Goal: Find specific page/section: Find specific page/section

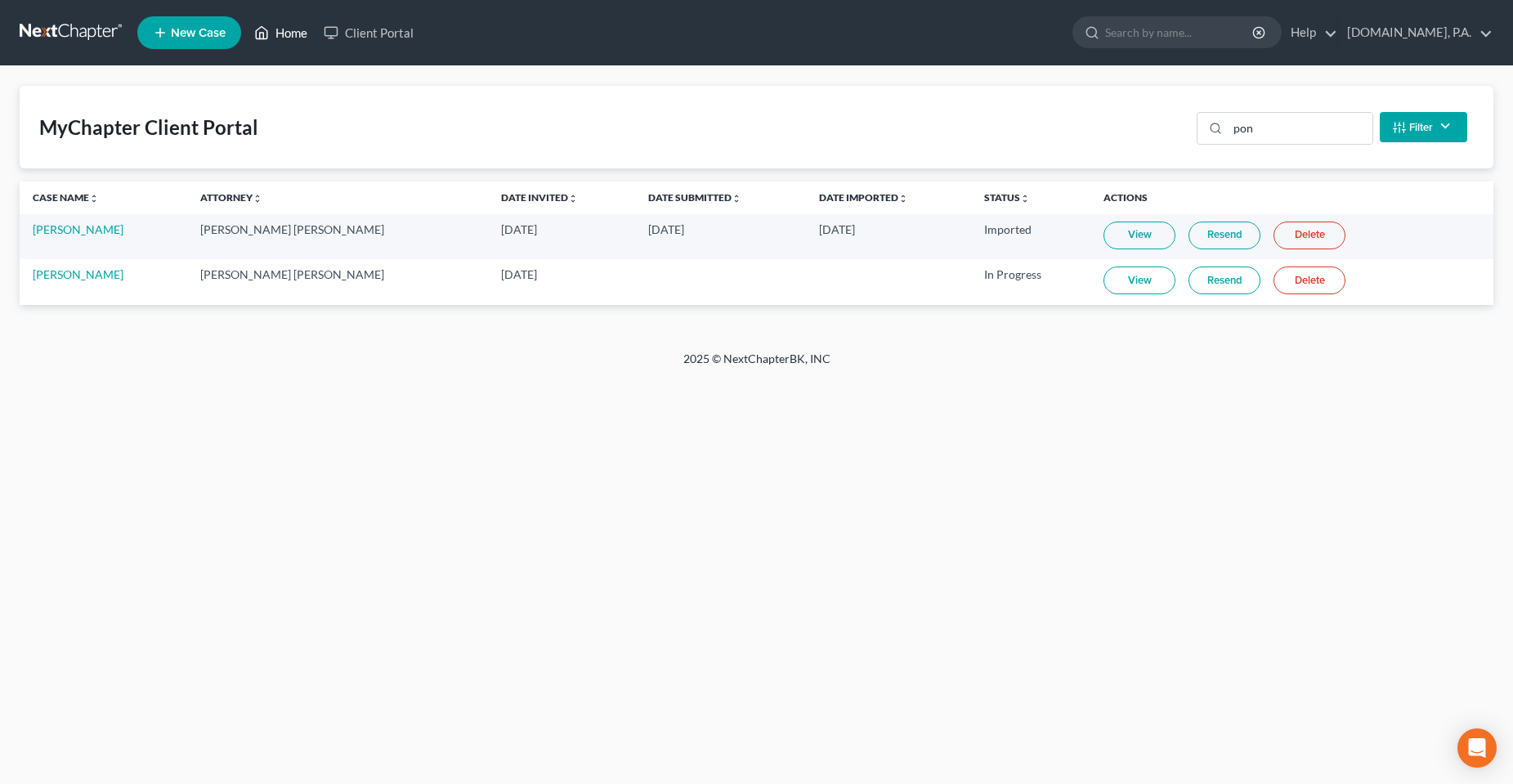
click at [293, 36] on link "Home" at bounding box center [281, 33] width 69 height 29
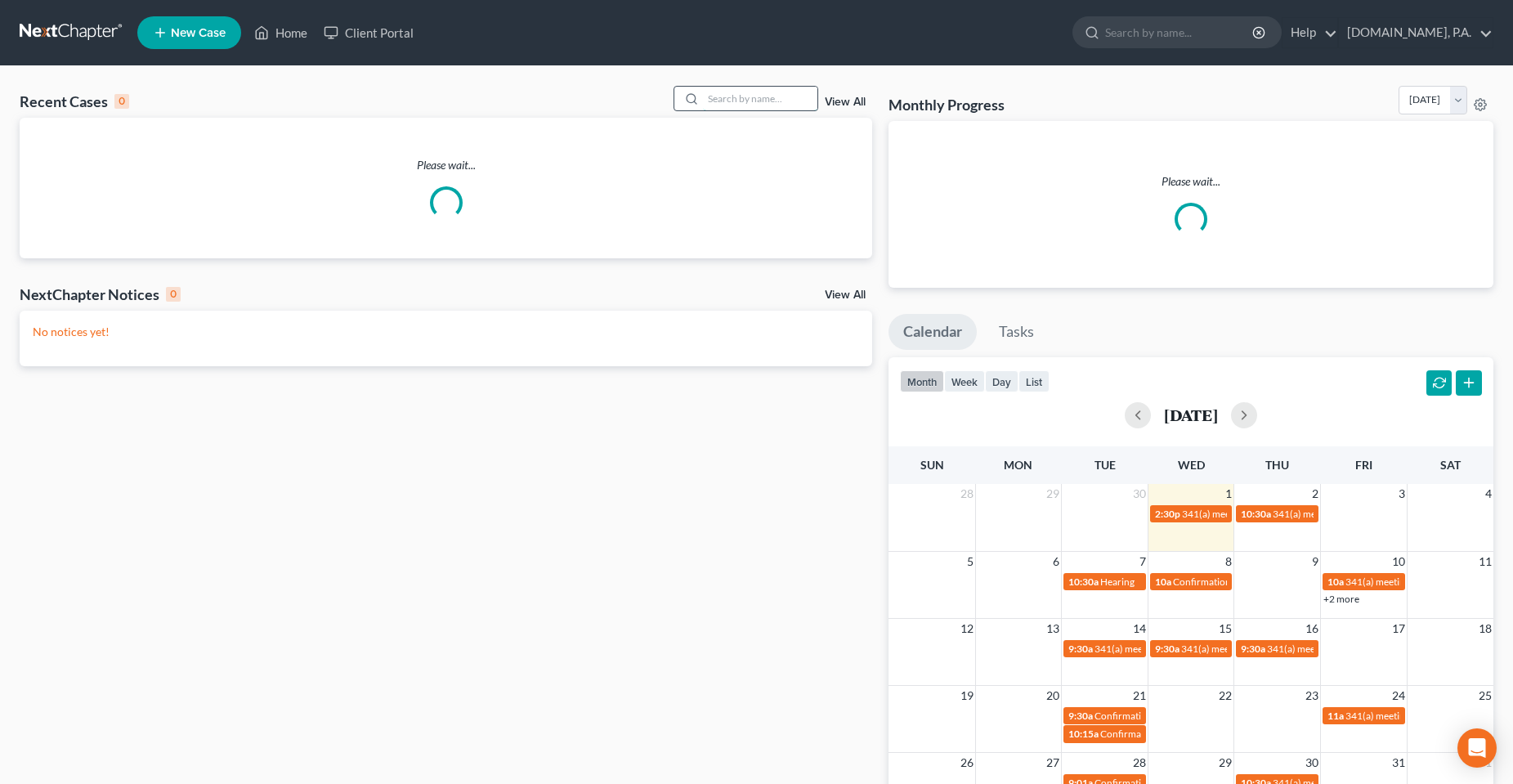
click at [745, 105] on input "search" at bounding box center [760, 98] width 114 height 23
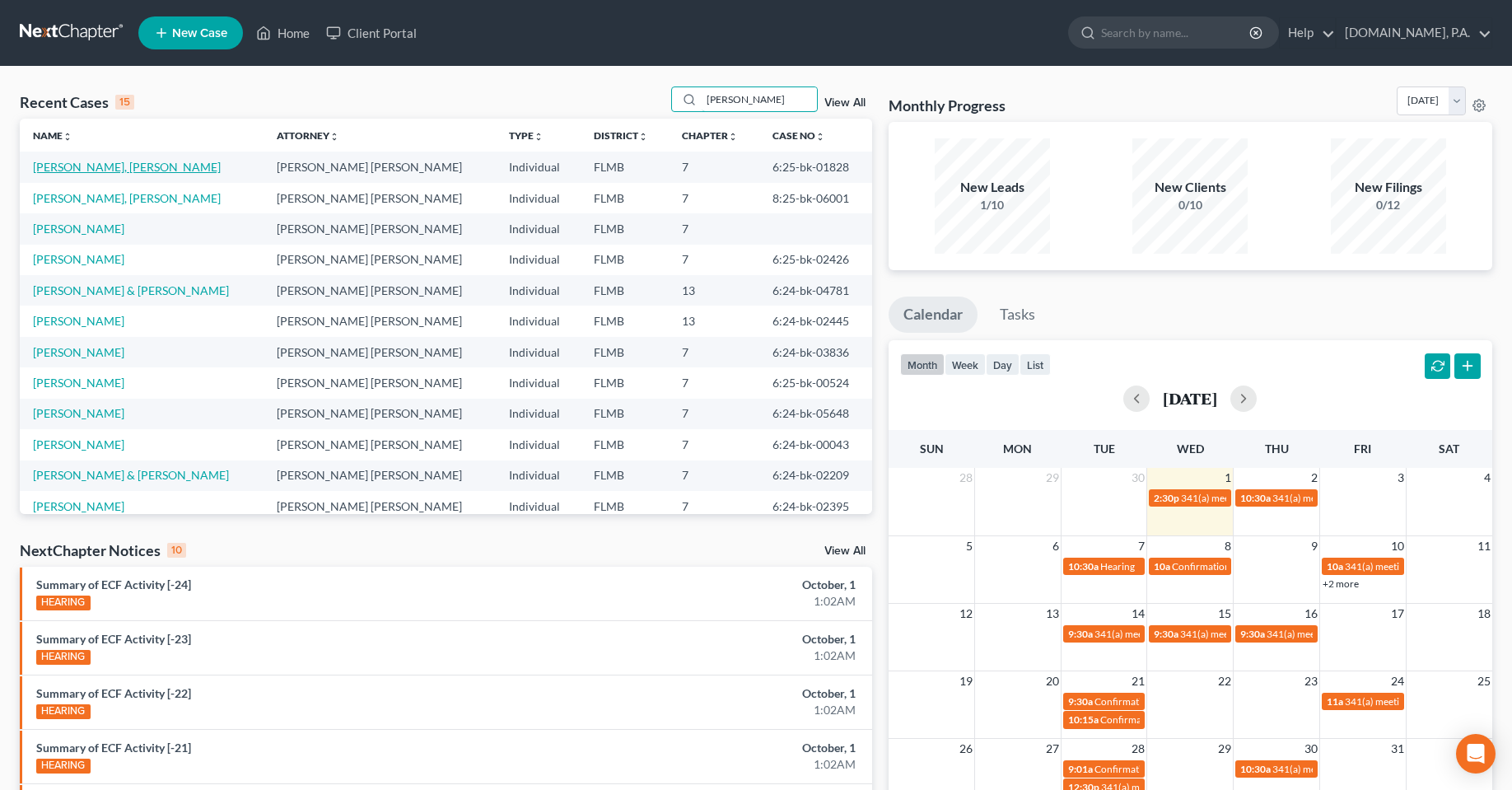
type input "[PERSON_NAME]"
click at [83, 173] on link "[PERSON_NAME], [PERSON_NAME]" at bounding box center [127, 166] width 188 height 14
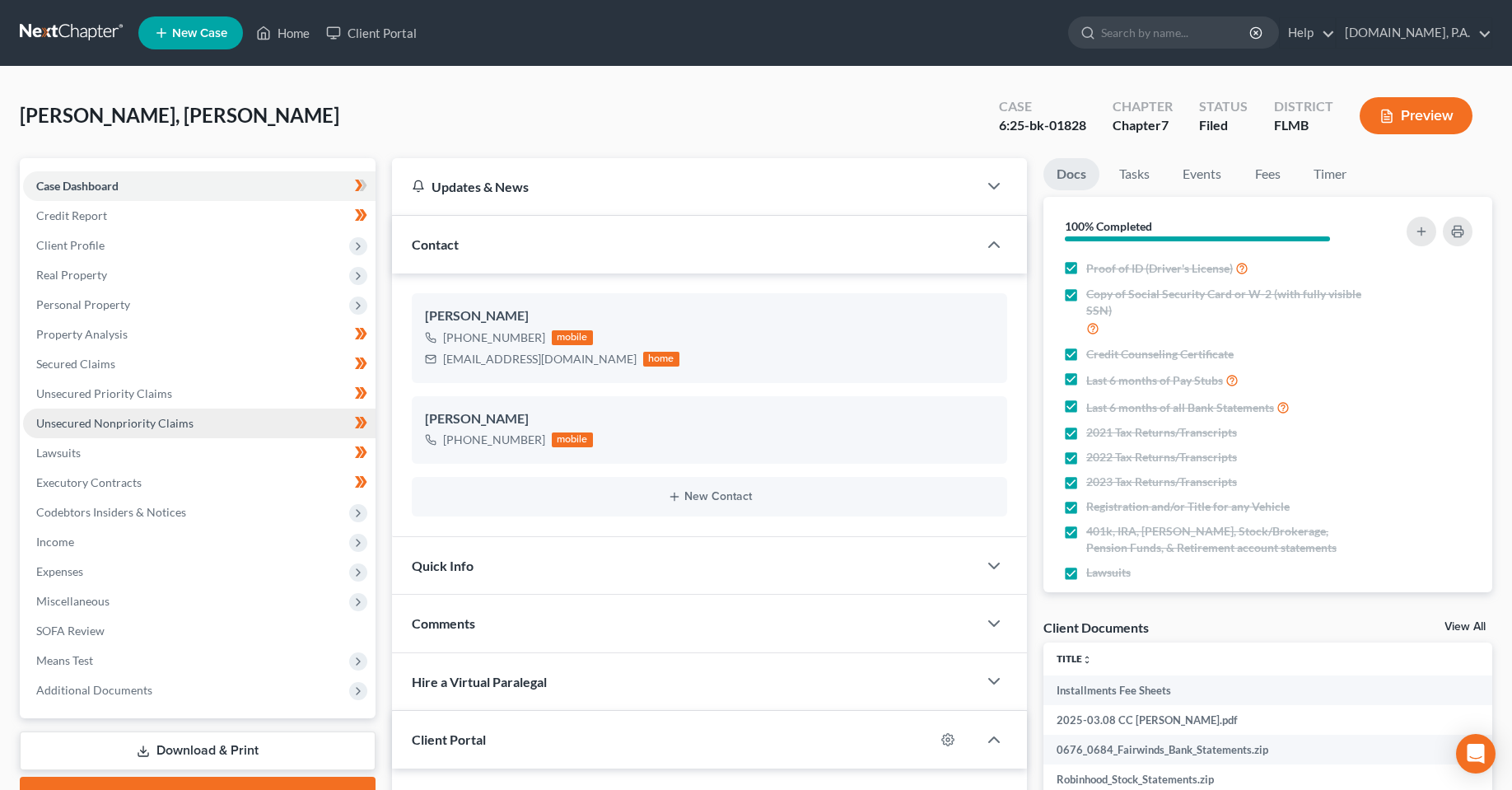
click at [95, 422] on span "Unsecured Nonpriority Claims" at bounding box center [115, 422] width 158 height 14
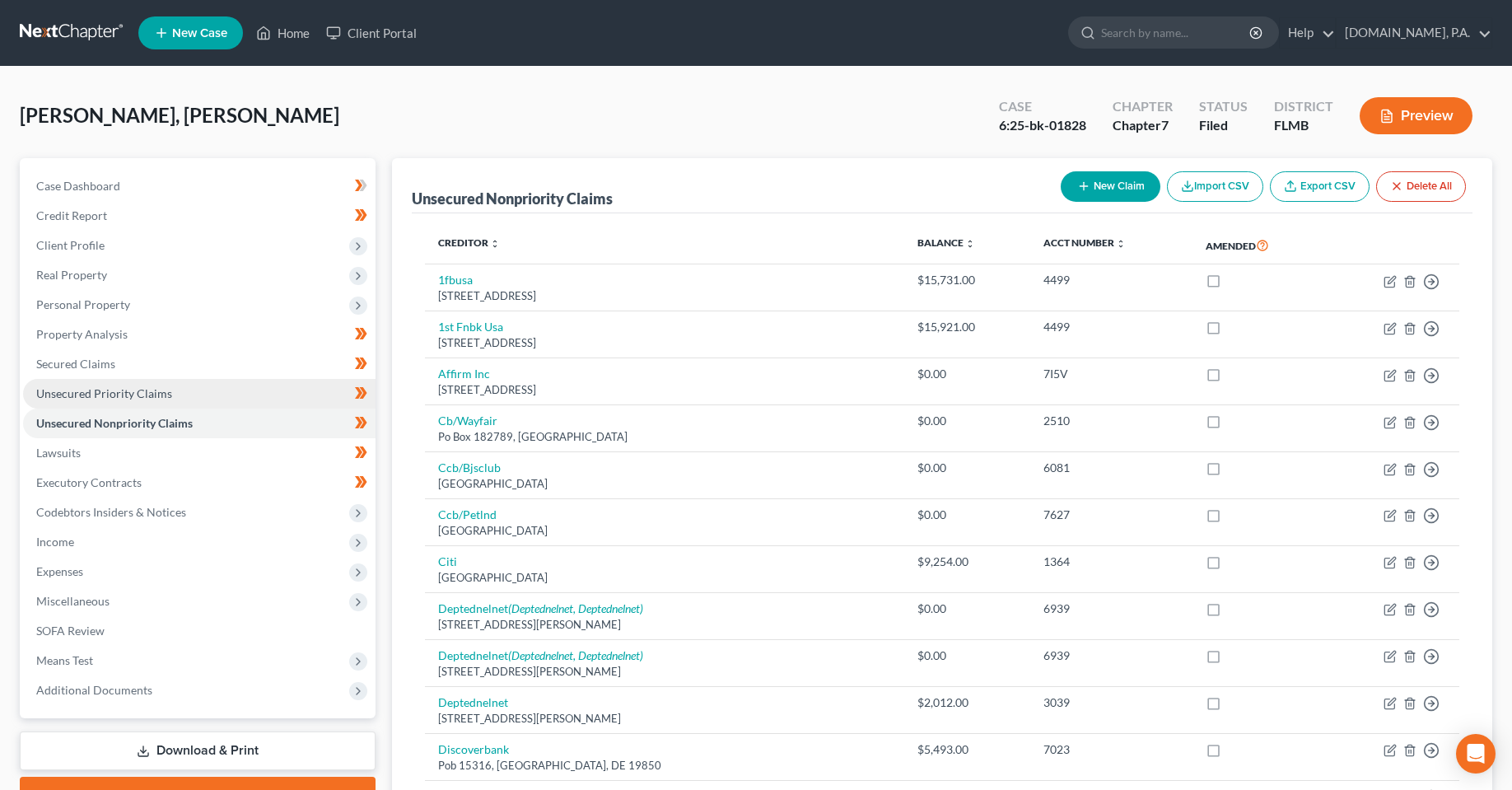
click at [112, 389] on span "Unsecured Priority Claims" at bounding box center [105, 393] width 136 height 14
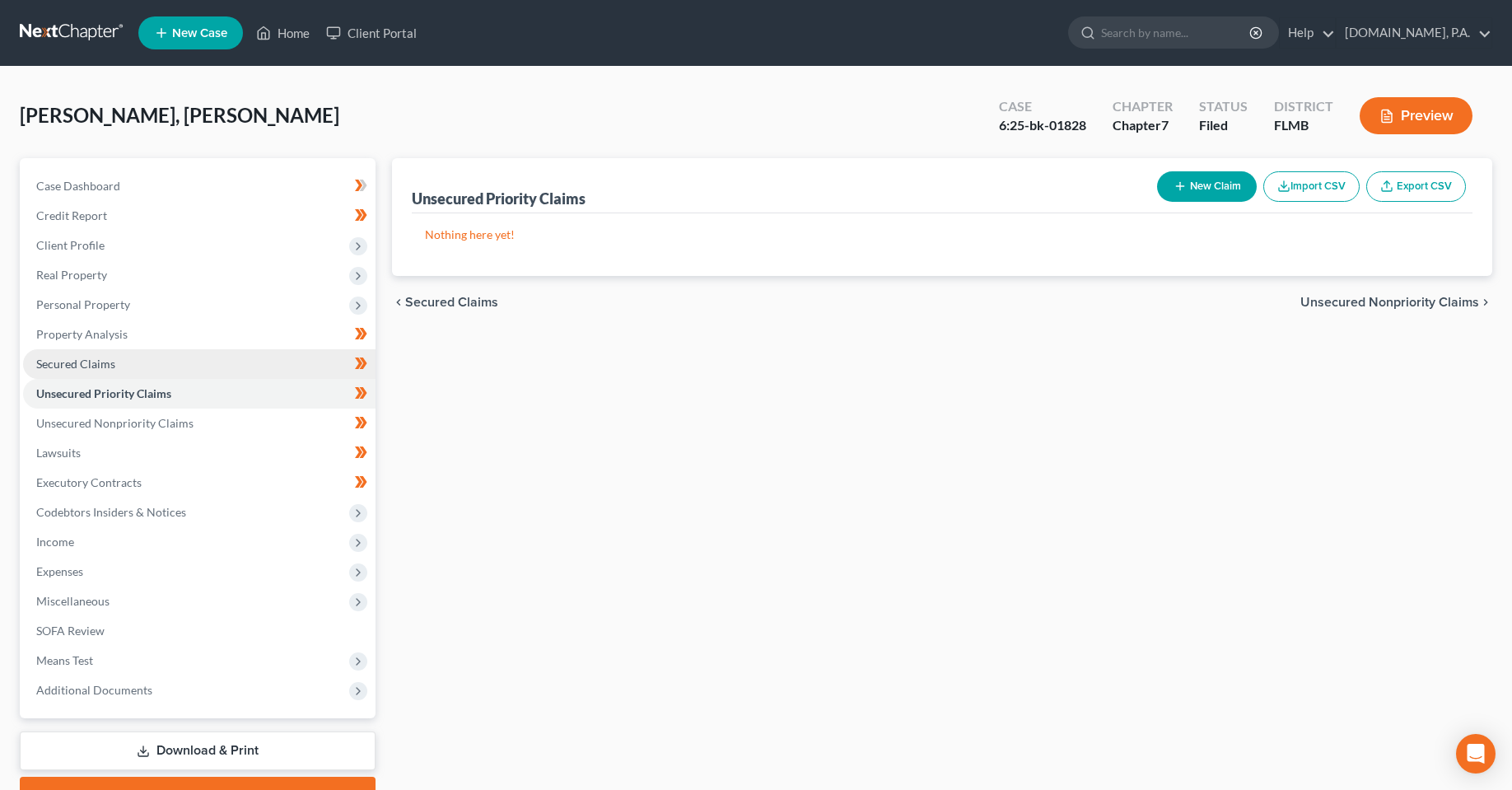
click at [119, 366] on link "Secured Claims" at bounding box center [199, 364] width 353 height 30
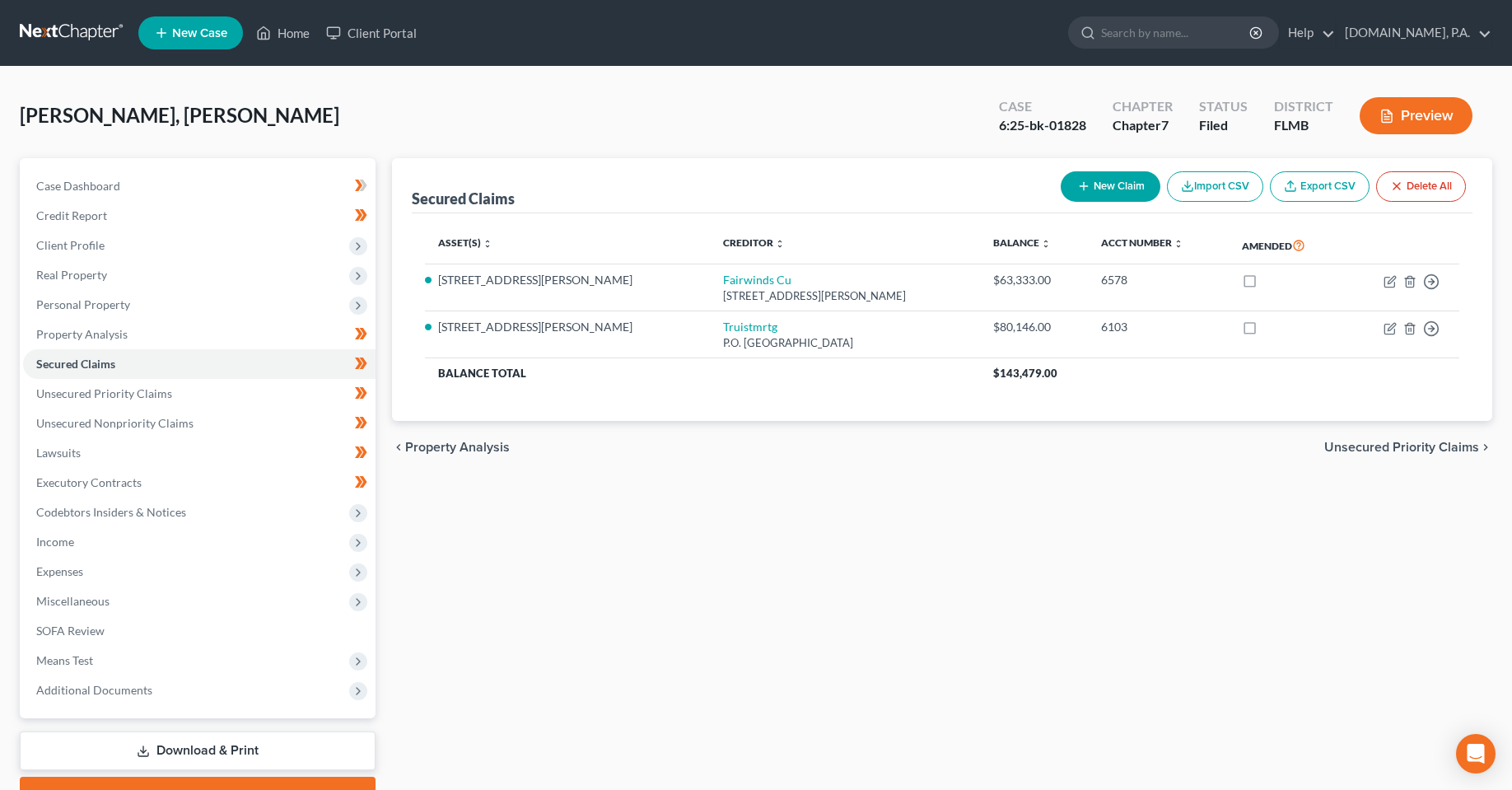
click at [638, 447] on div "chevron_left Property Analysis Unsecured Priority Claims chevron_right" at bounding box center [942, 447] width 1100 height 53
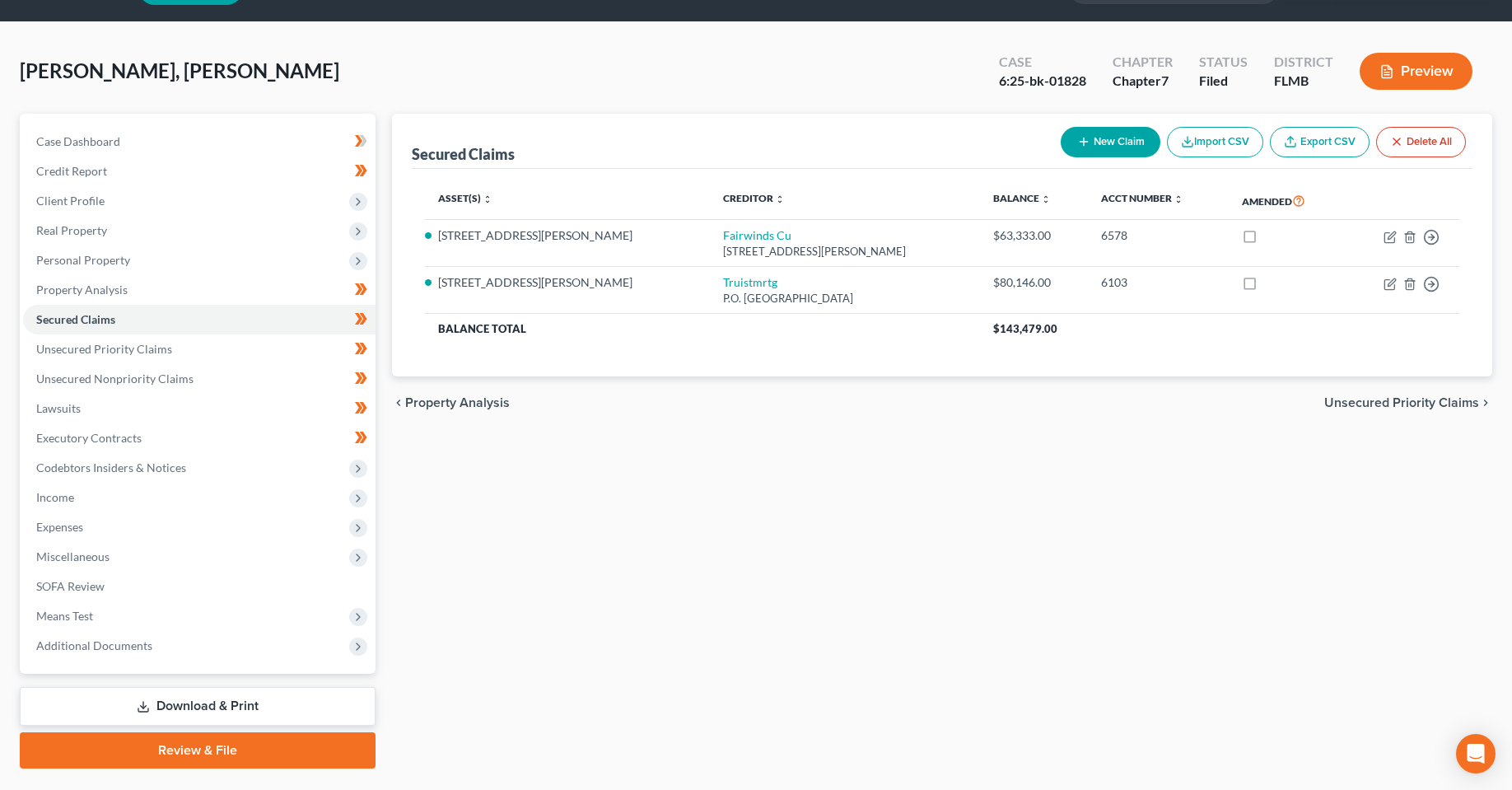
scroll to position [83, 0]
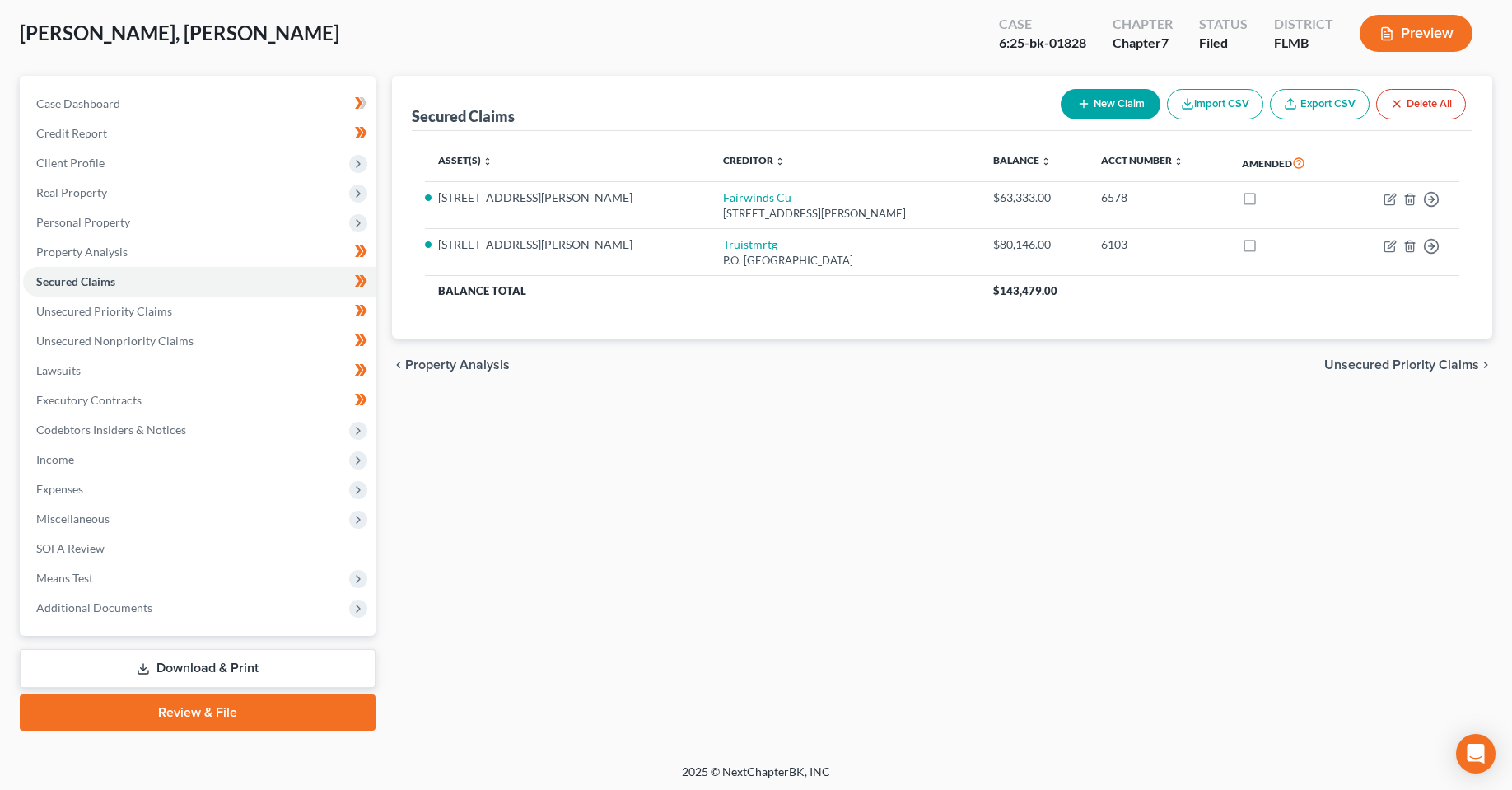
click at [615, 504] on div "Secured Claims New Claim Import CSV Export CSV Delete All Asset(s) expand_more …" at bounding box center [942, 403] width 1117 height 655
drag, startPoint x: 913, startPoint y: 516, endPoint x: 874, endPoint y: 511, distance: 39.3
click at [913, 514] on div "Secured Claims New Claim Import CSV Export CSV Delete All Asset(s) expand_more …" at bounding box center [942, 403] width 1117 height 655
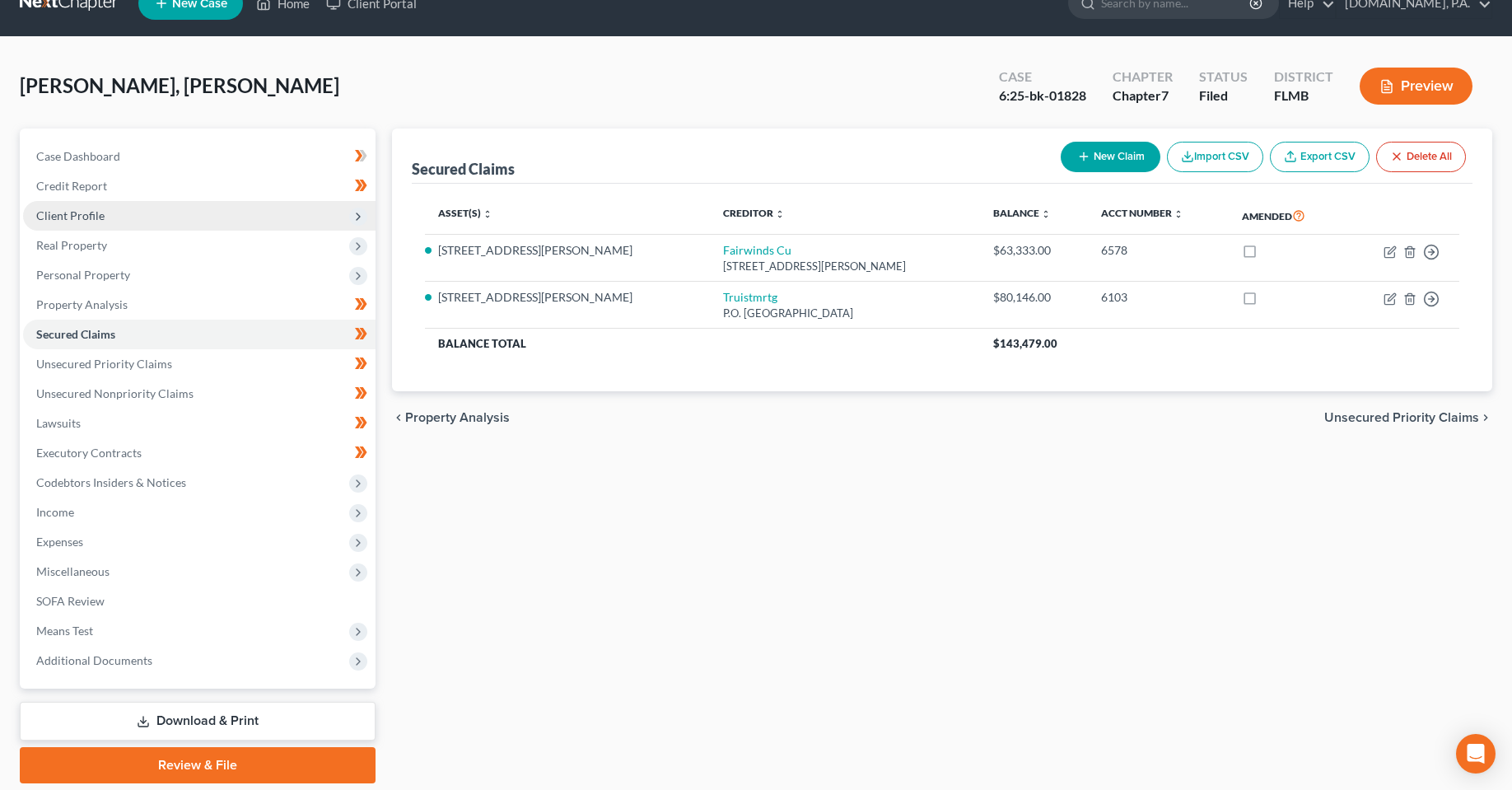
scroll to position [0, 0]
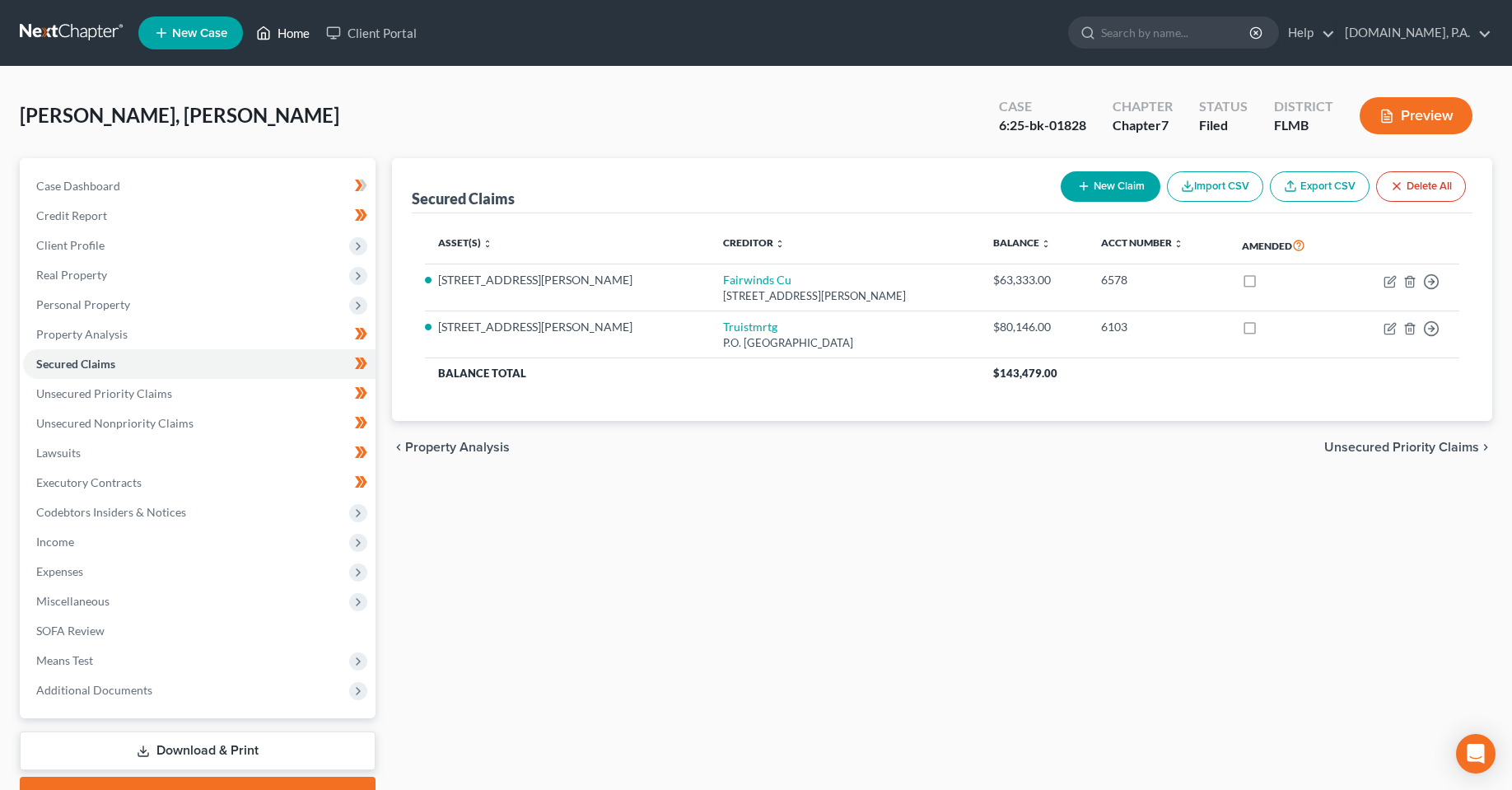
drag, startPoint x: 286, startPoint y: 32, endPoint x: 394, endPoint y: 133, distance: 147.9
click at [286, 32] on link "Home" at bounding box center [283, 33] width 70 height 30
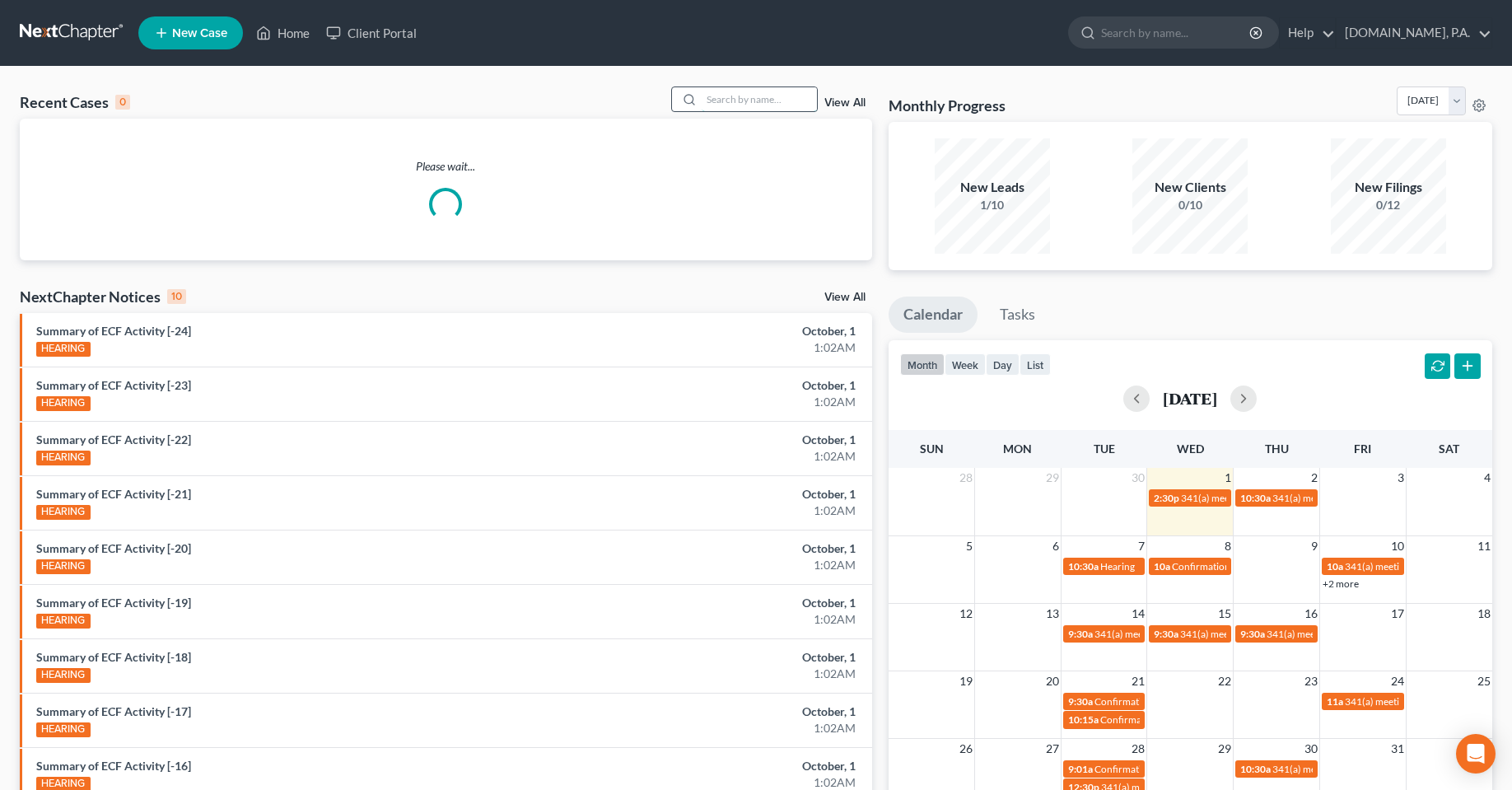
click at [791, 91] on input "search" at bounding box center [759, 98] width 115 height 24
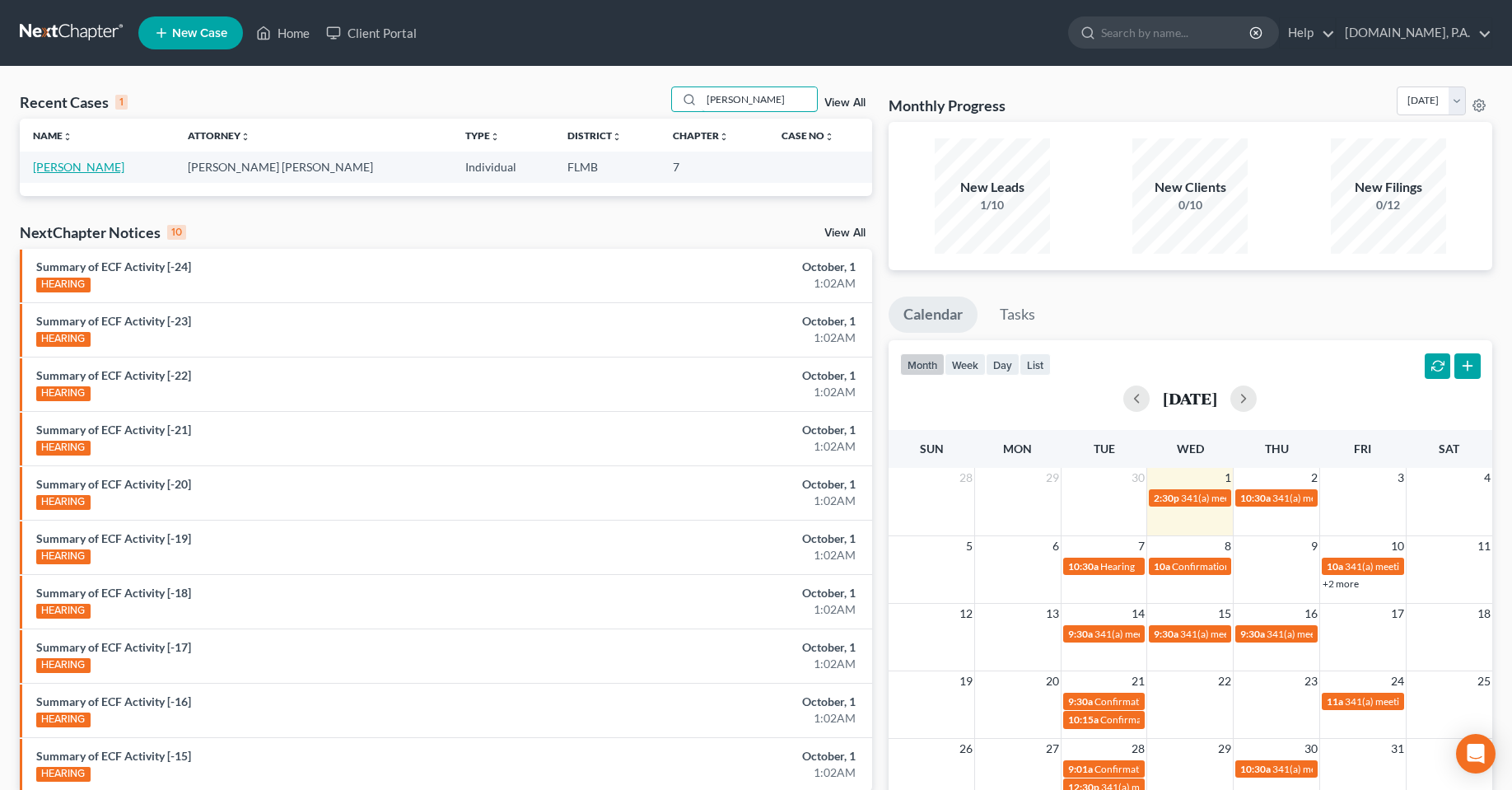
type input "[PERSON_NAME]"
click at [75, 172] on link "[PERSON_NAME]" at bounding box center [78, 166] width 91 height 14
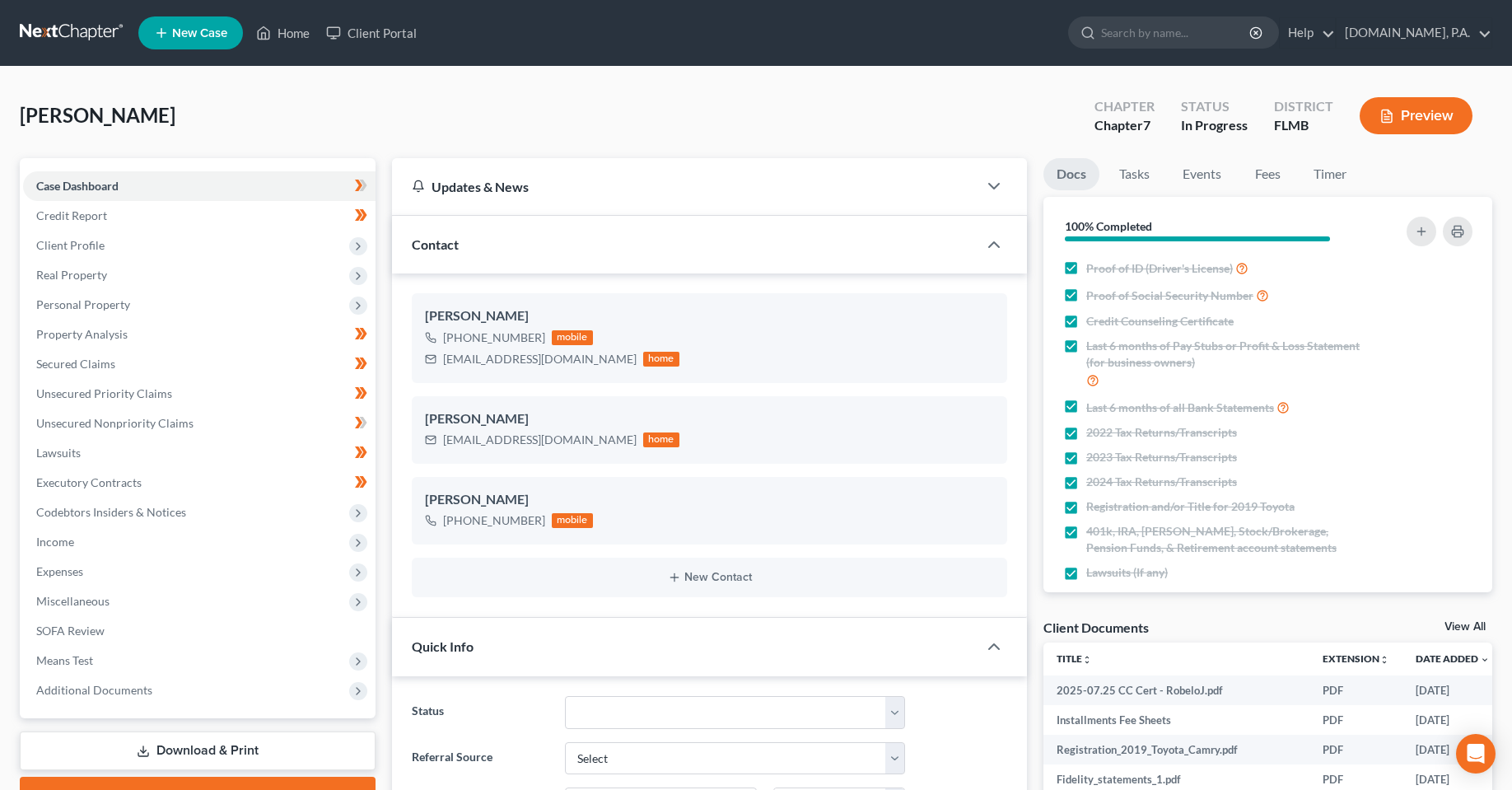
scroll to position [83, 0]
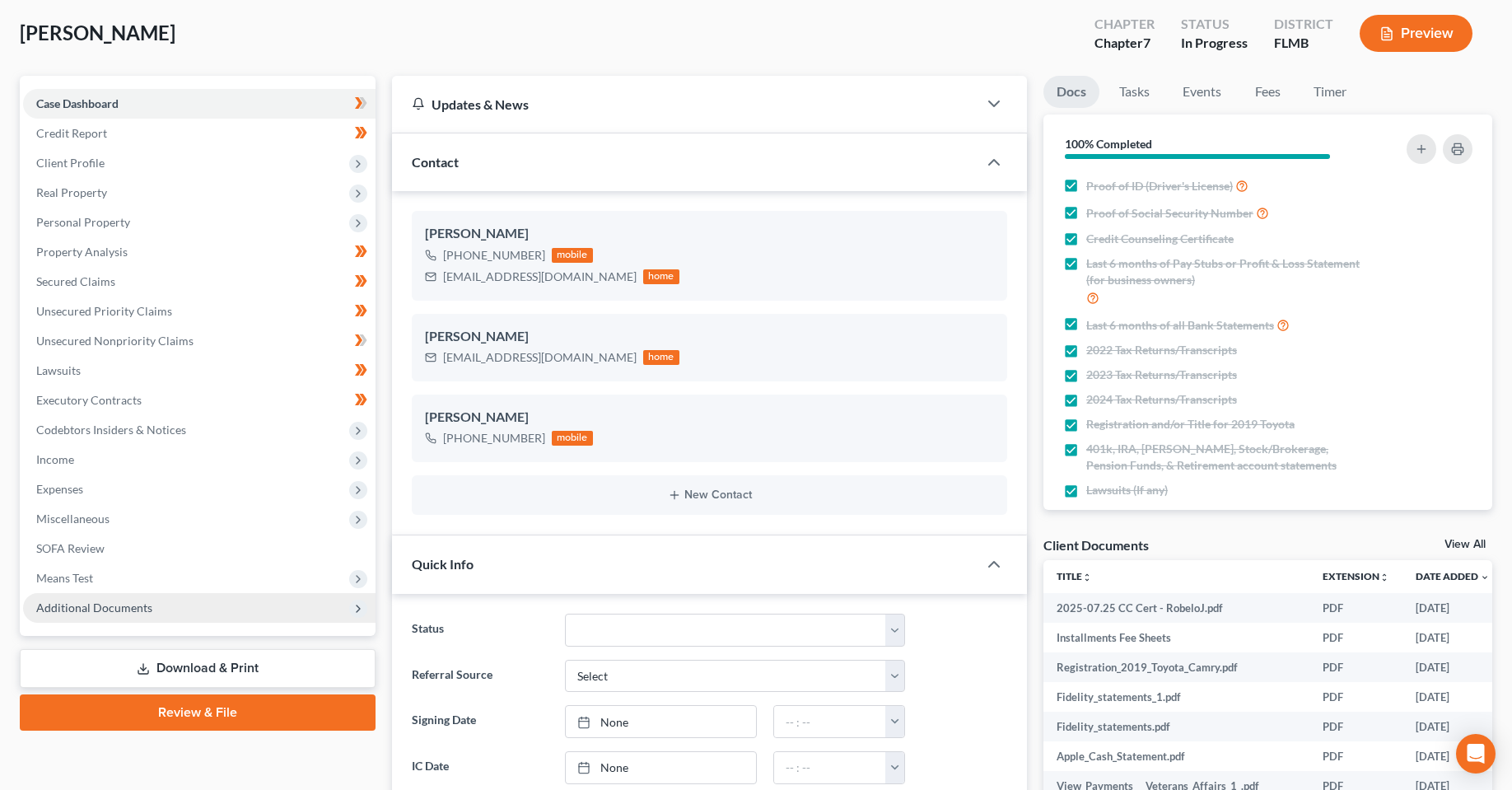
click at [95, 604] on span "Additional Documents" at bounding box center [94, 607] width 116 height 14
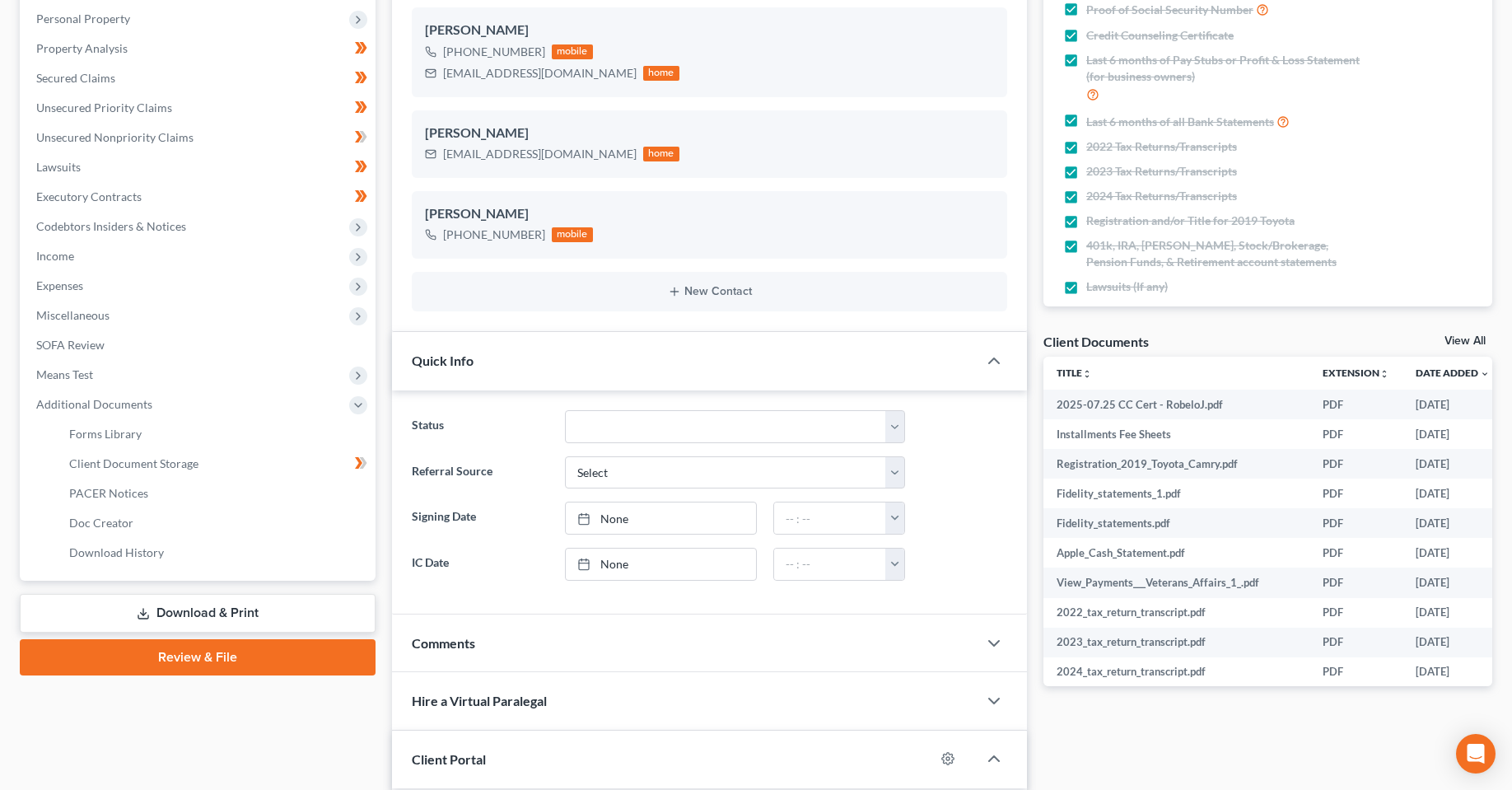
scroll to position [329, 0]
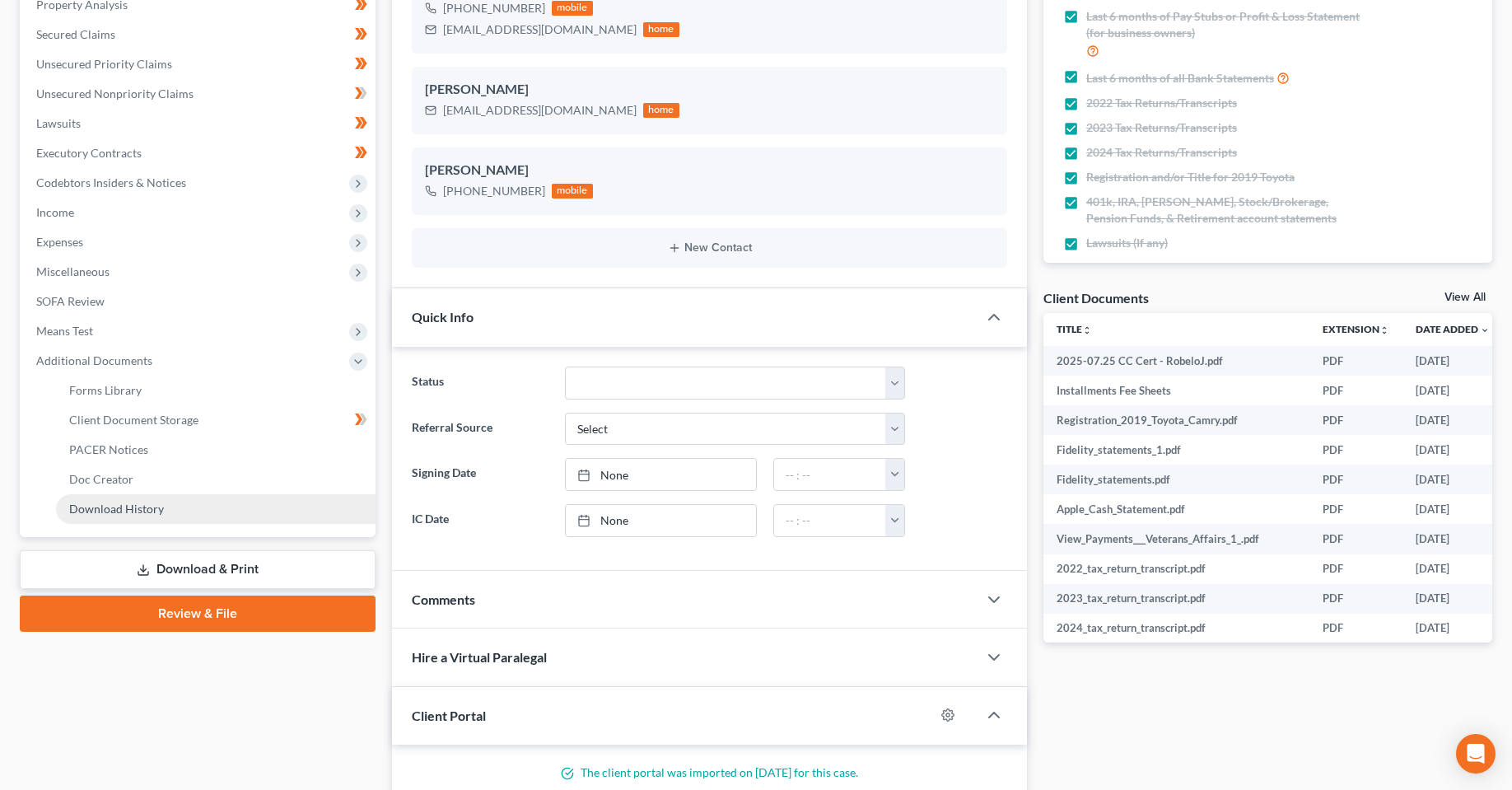
click at [134, 509] on span "Download History" at bounding box center [116, 509] width 95 height 14
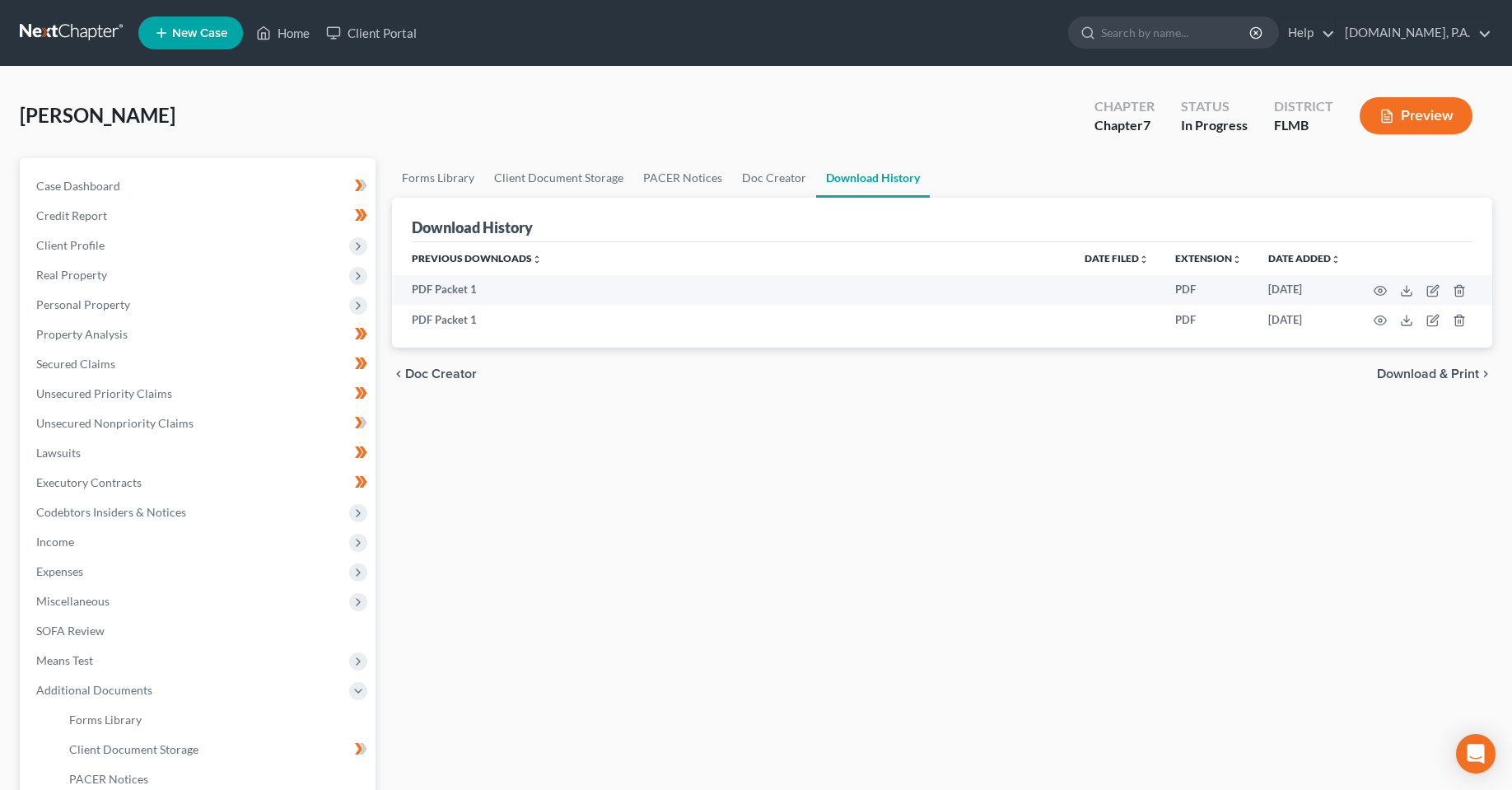
click at [913, 541] on div "Forms Library Client Document Storage PACER Notices Doc Creator Download Histor…" at bounding box center [942, 560] width 1117 height 803
drag, startPoint x: 631, startPoint y: 584, endPoint x: 923, endPoint y: 172, distance: 505.0
click at [631, 584] on div "Forms Library Client Document Storage PACER Notices Doc Creator Download Histor…" at bounding box center [942, 560] width 1117 height 803
click at [815, 509] on div "Forms Library Client Document Storage PACER Notices Doc Creator Download Histor…" at bounding box center [942, 560] width 1117 height 803
click at [281, 30] on link "Home" at bounding box center [283, 33] width 70 height 30
